Goal: Task Accomplishment & Management: Complete application form

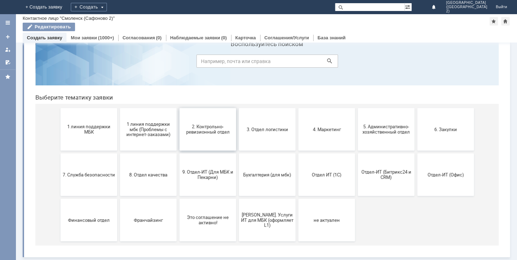
scroll to position [28, 0]
click at [200, 170] on span "9. Отдел-ИТ (Для МБК и Пекарни)" at bounding box center [208, 174] width 52 height 11
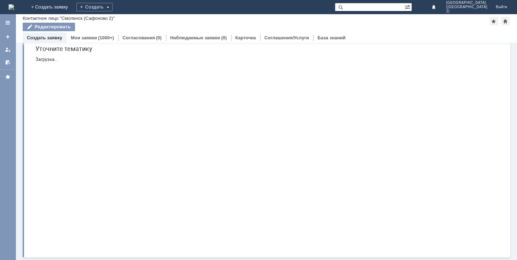
scroll to position [0, 0]
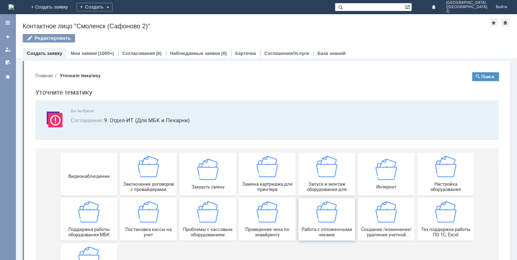
click at [333, 219] on img at bounding box center [326, 211] width 21 height 21
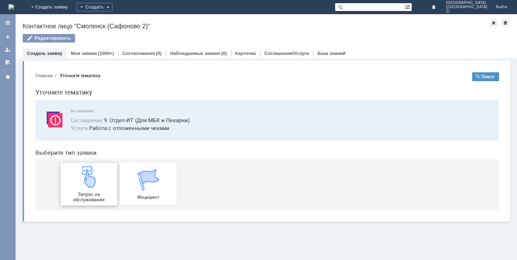
click at [89, 188] on div "Запрос на обслуживание" at bounding box center [89, 184] width 52 height 36
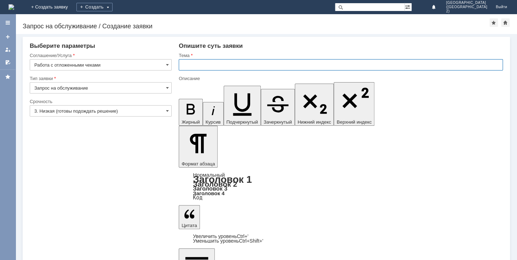
click at [217, 67] on input "text" at bounding box center [341, 64] width 324 height 11
type input "отл чеки"
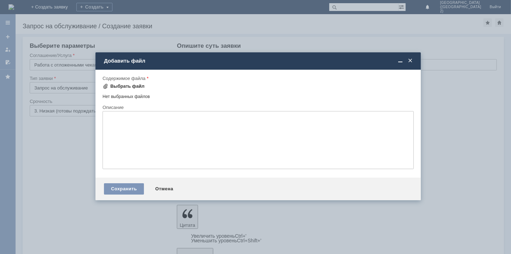
click at [126, 88] on div "Выбрать файл" at bounding box center [127, 87] width 34 height 6
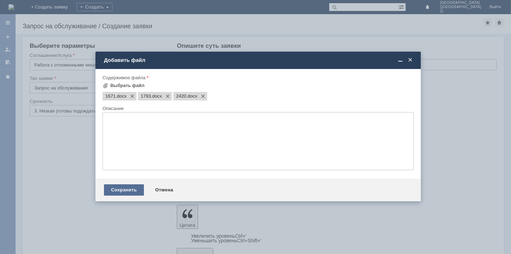
click at [123, 190] on div "Сохранить" at bounding box center [124, 189] width 40 height 11
